Goal: Task Accomplishment & Management: Manage account settings

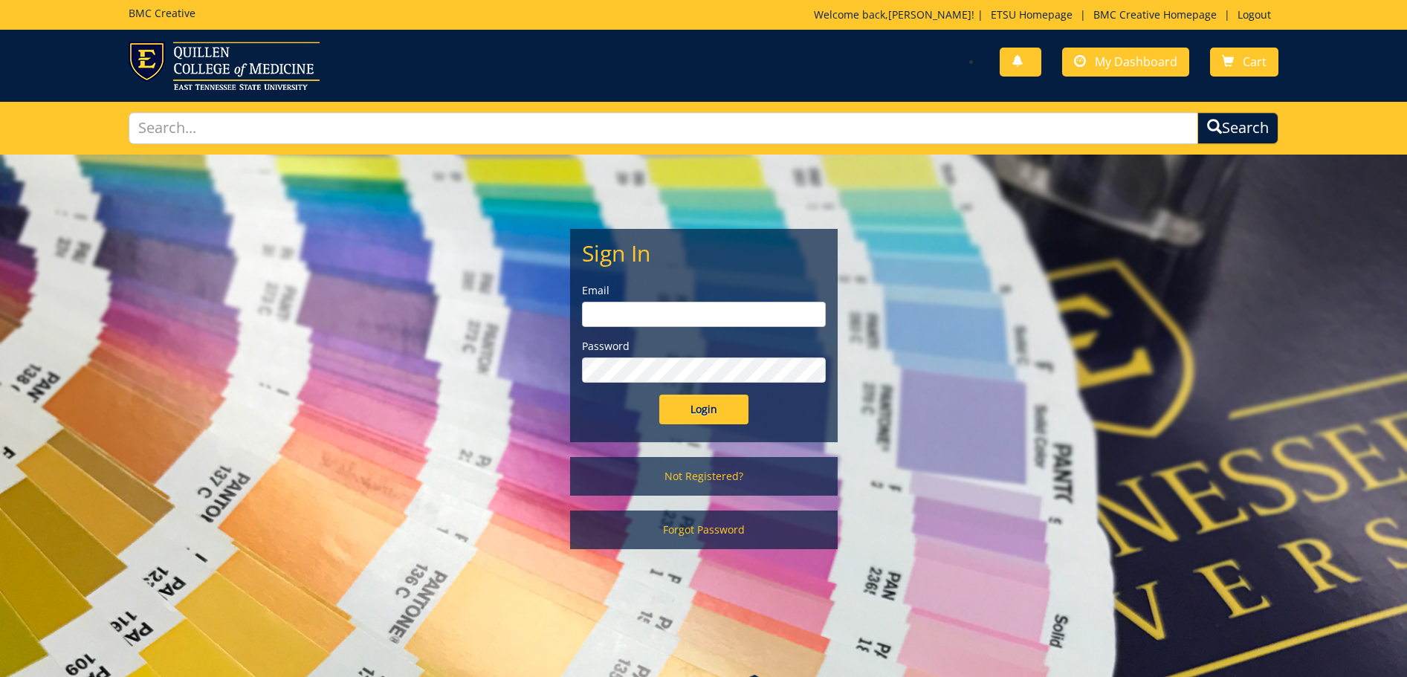
type input "[EMAIL_ADDRESS][DOMAIN_NAME]"
click at [707, 400] on input "Login" at bounding box center [703, 410] width 89 height 30
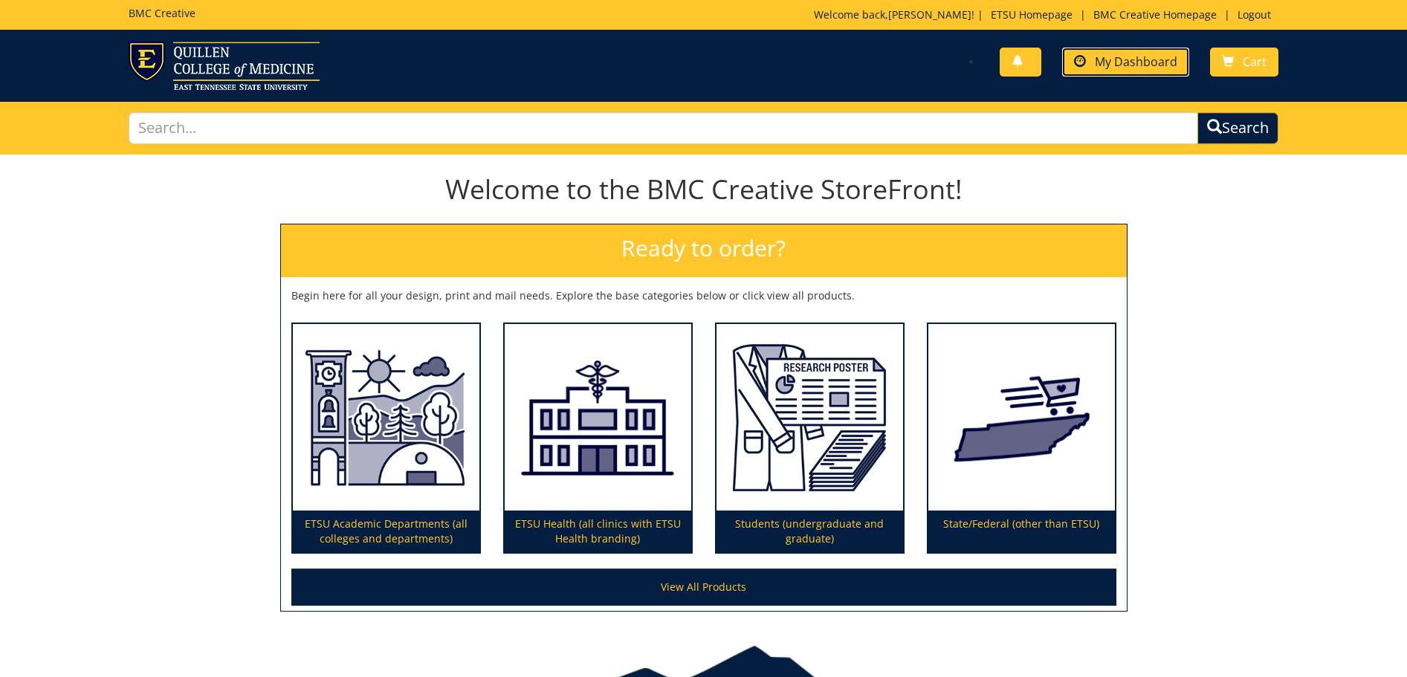
click at [1158, 72] on link "My Dashboard" at bounding box center [1125, 62] width 127 height 29
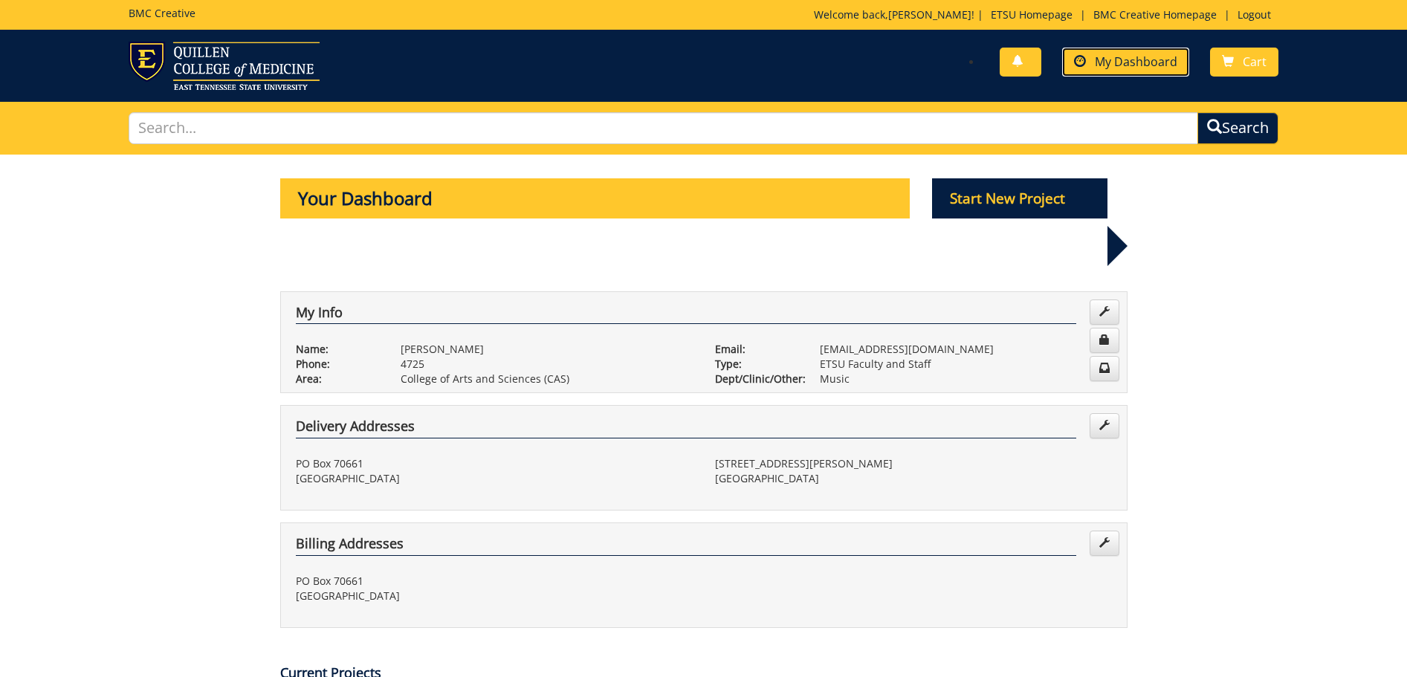
click at [1122, 52] on link "My Dashboard" at bounding box center [1125, 62] width 127 height 29
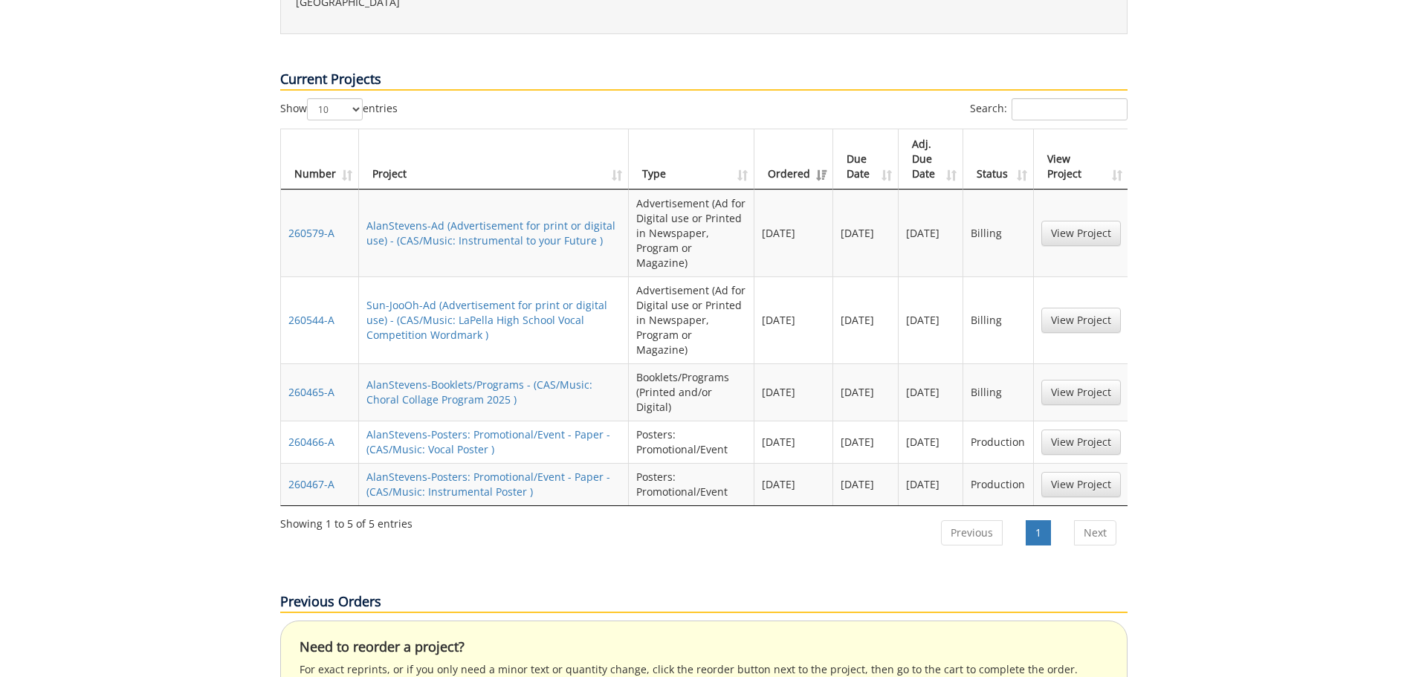
scroll to position [594, 0]
click at [429, 218] on link "AlanStevens-Ad (Advertisement for print or digital use) - (CAS/Music: Instrumen…" at bounding box center [490, 232] width 249 height 29
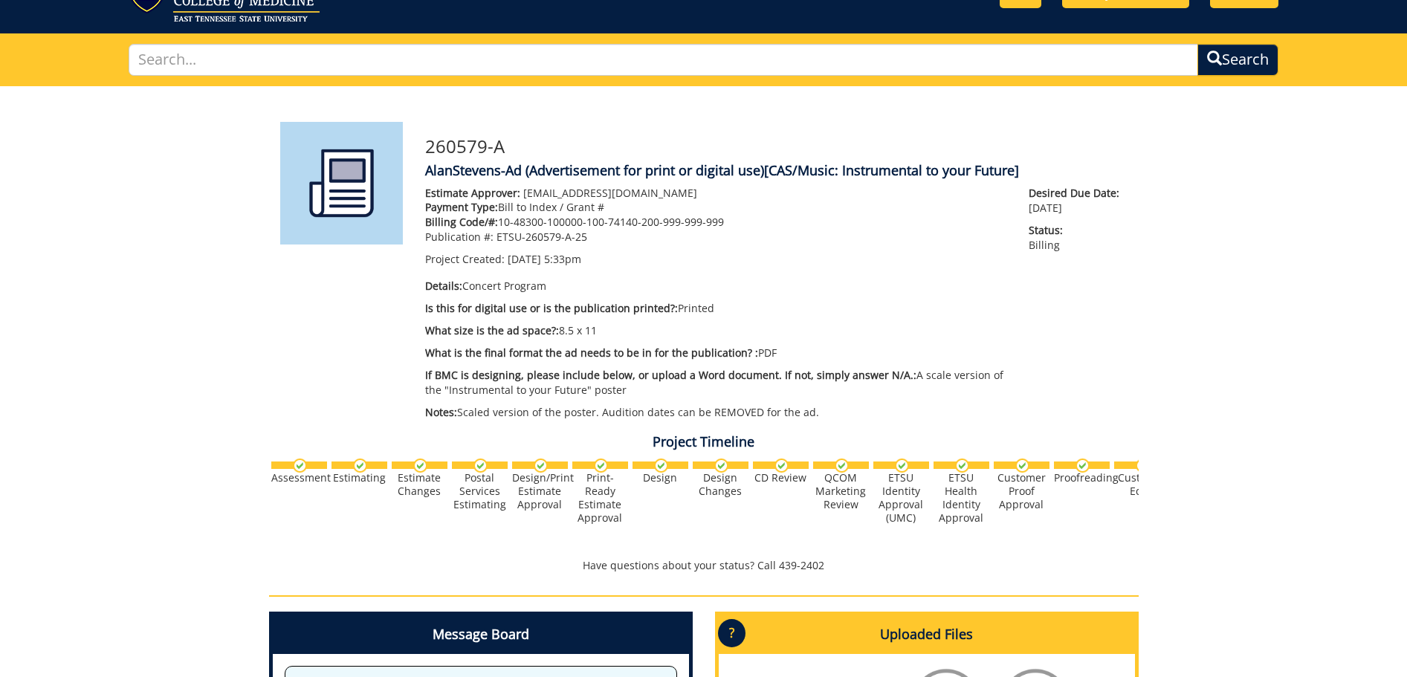
scroll to position [372, 0]
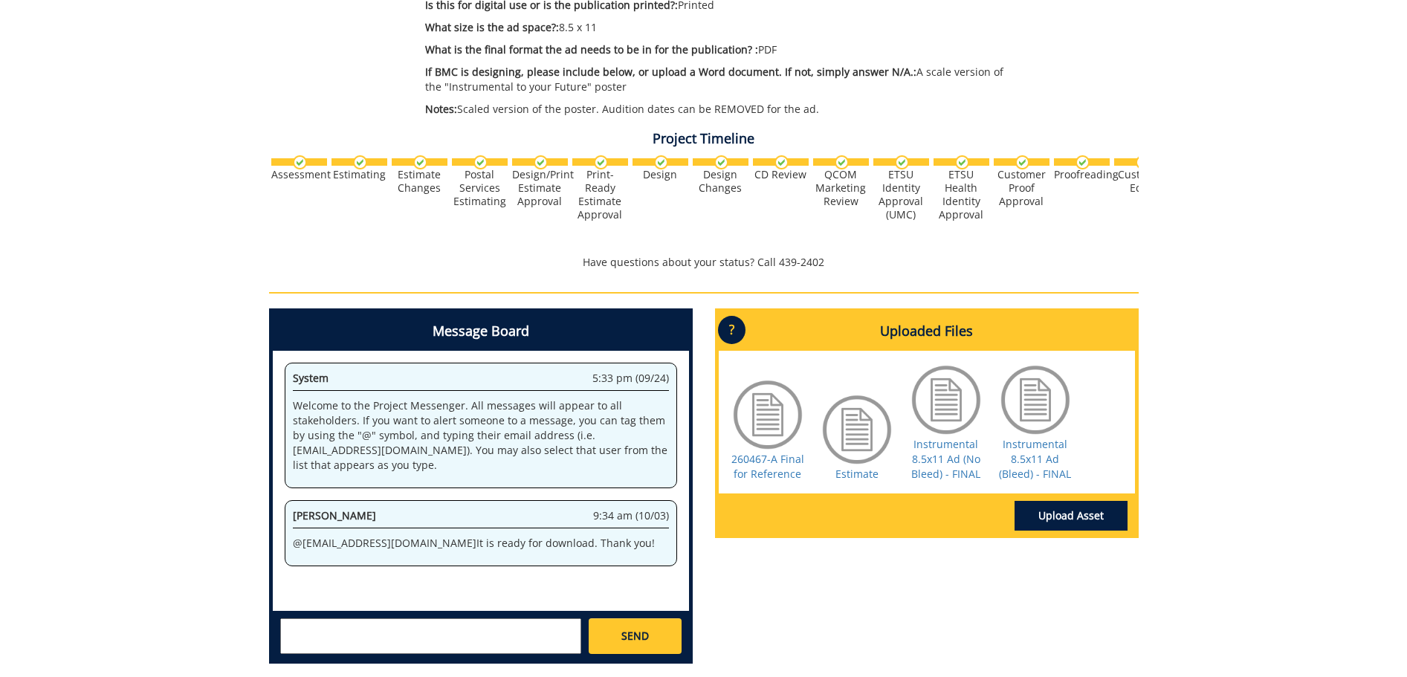
drag, startPoint x: 930, startPoint y: 455, endPoint x: 1234, endPoint y: 418, distance: 306.2
click at [1250, 417] on div "260579-A AlanStevens-Ad (Advertisement for print or digital use) [CAS/Music: In…" at bounding box center [703, 229] width 1407 height 893
click at [939, 435] on div at bounding box center [946, 400] width 74 height 74
click at [938, 445] on link "Instrumental 8.5x11 Ad (No Bleed) - FINAL" at bounding box center [945, 459] width 69 height 44
click at [1026, 439] on link "Instrumental 8.5x11 Ad (Bleed) - FINAL" at bounding box center [1035, 459] width 72 height 44
